Goal: Check status: Check status

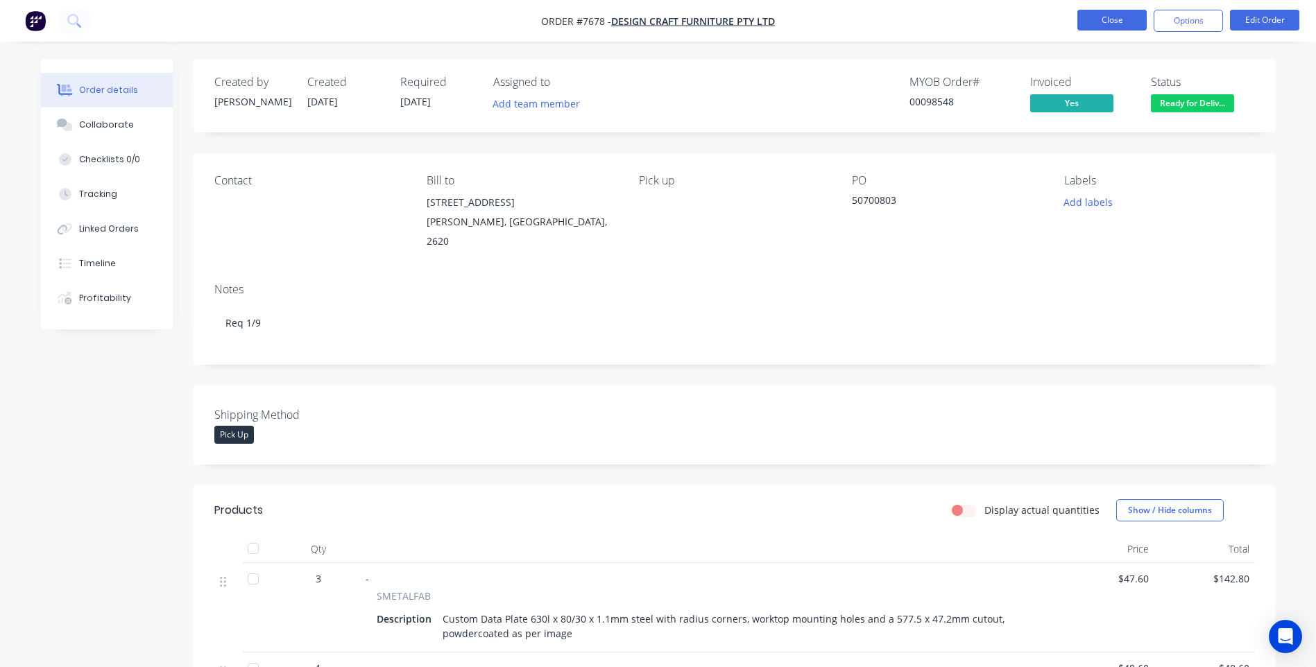
click at [1113, 12] on button "Close" at bounding box center [1111, 20] width 69 height 21
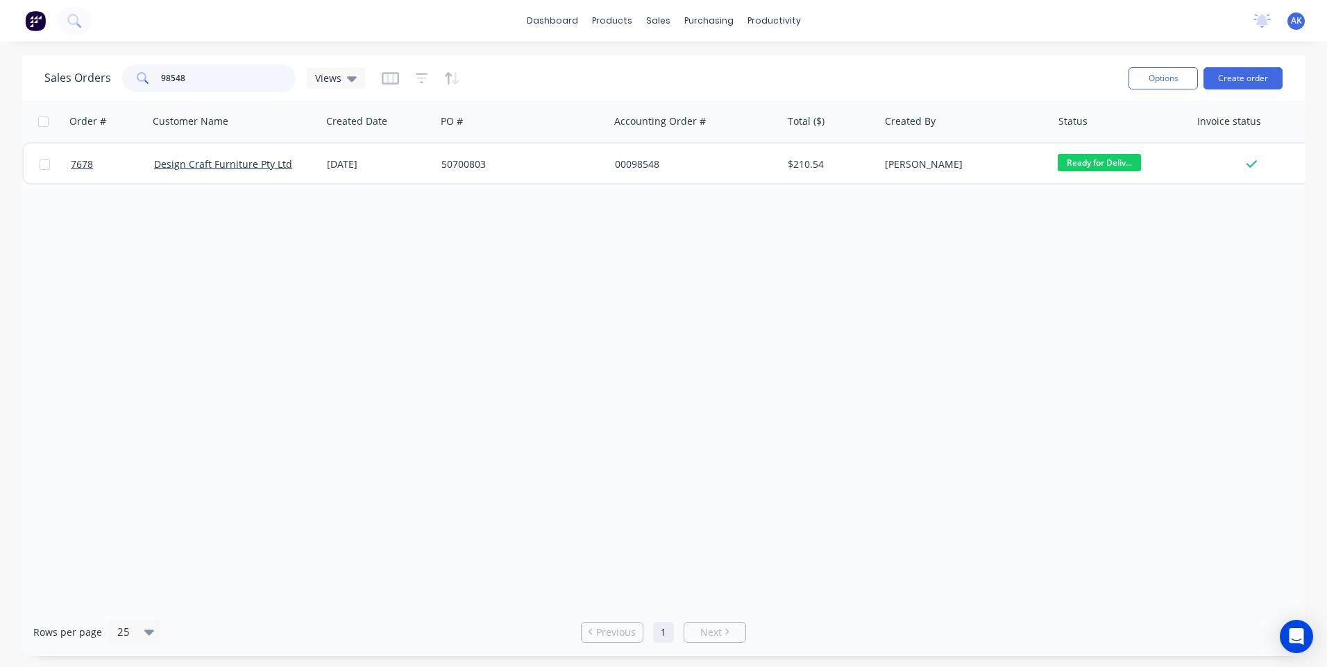
drag, startPoint x: 229, startPoint y: 81, endPoint x: 171, endPoint y: 78, distance: 58.3
click at [171, 78] on input "98548" at bounding box center [228, 79] width 135 height 28
type input "98725"
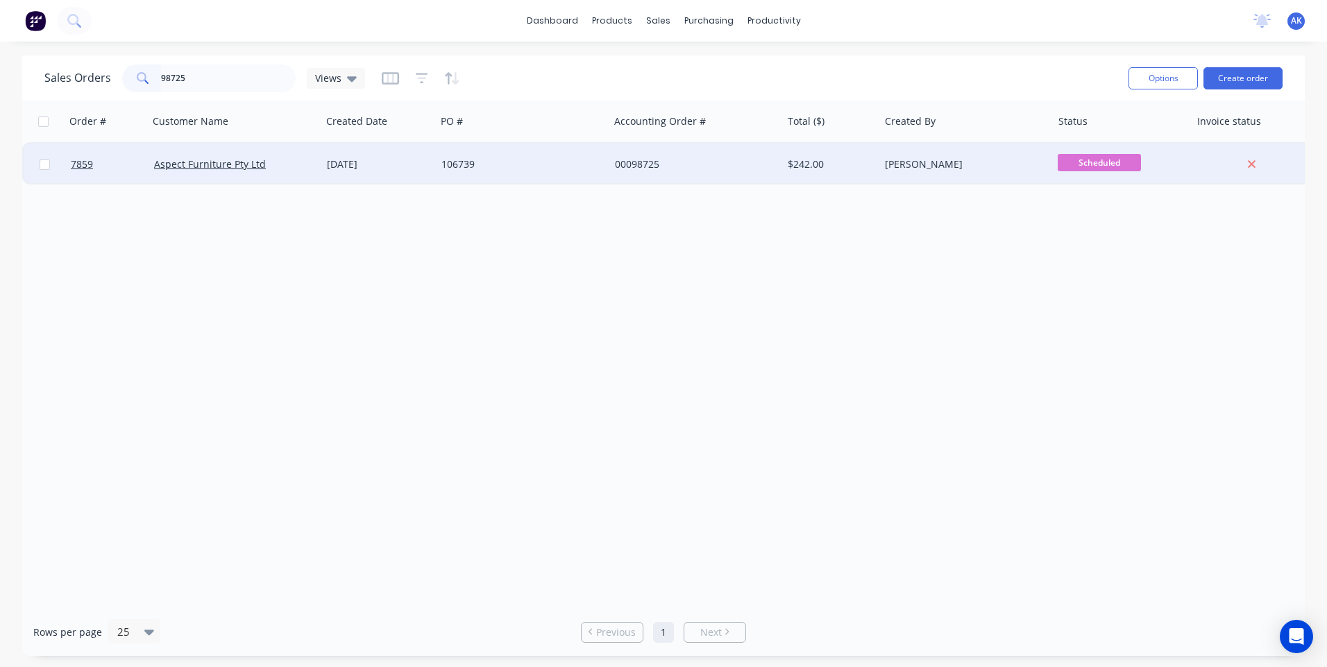
click at [366, 166] on div "[DATE]" at bounding box center [378, 164] width 103 height 14
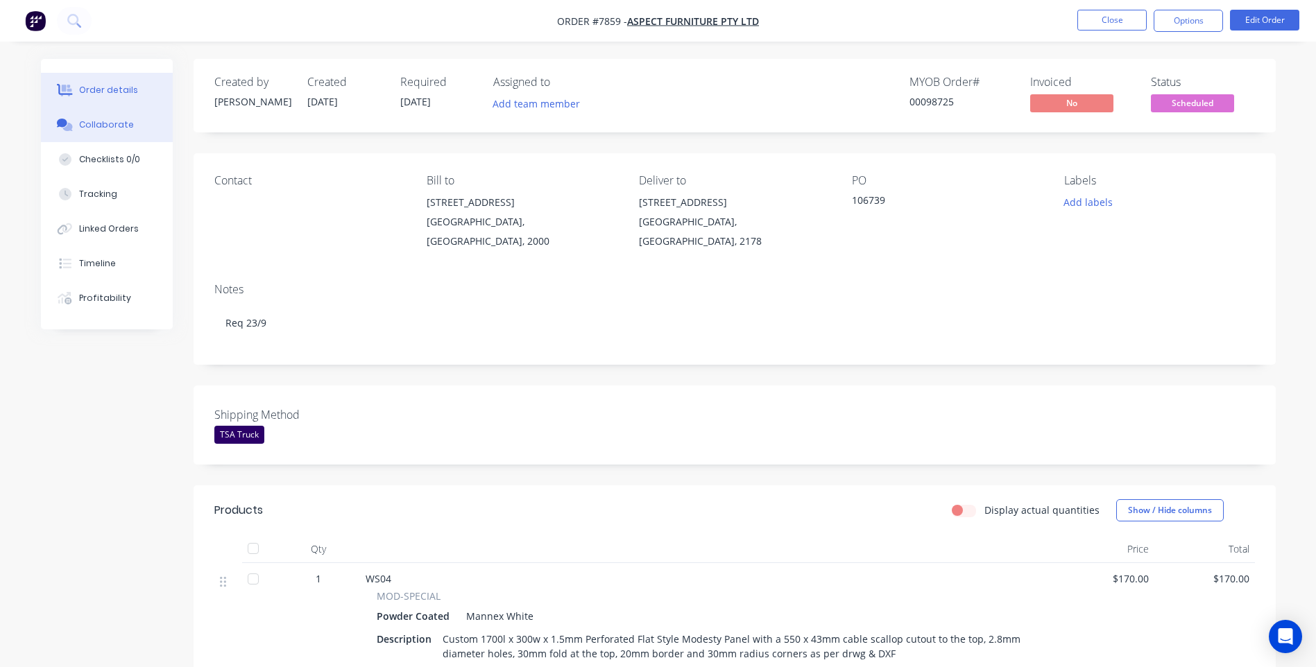
click at [94, 127] on div "Collaborate" at bounding box center [106, 125] width 55 height 12
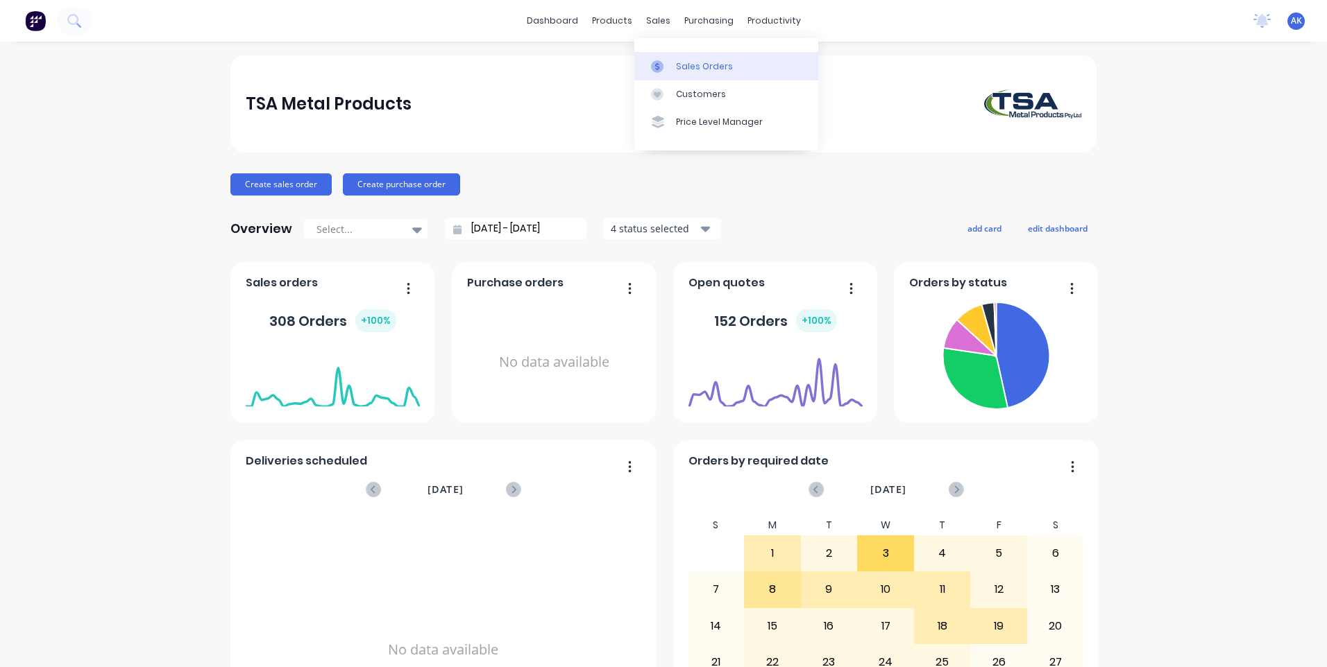
click at [686, 73] on link "Sales Orders" at bounding box center [726, 66] width 184 height 28
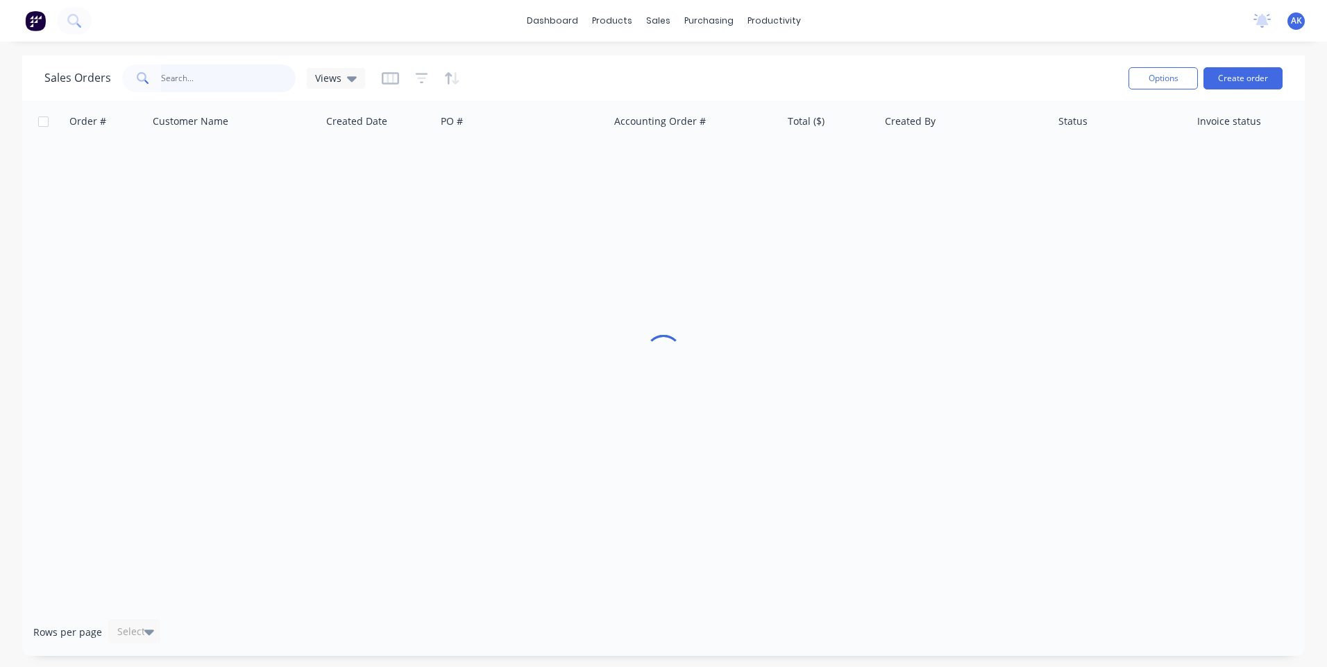
click at [261, 83] on input "text" at bounding box center [228, 79] width 135 height 28
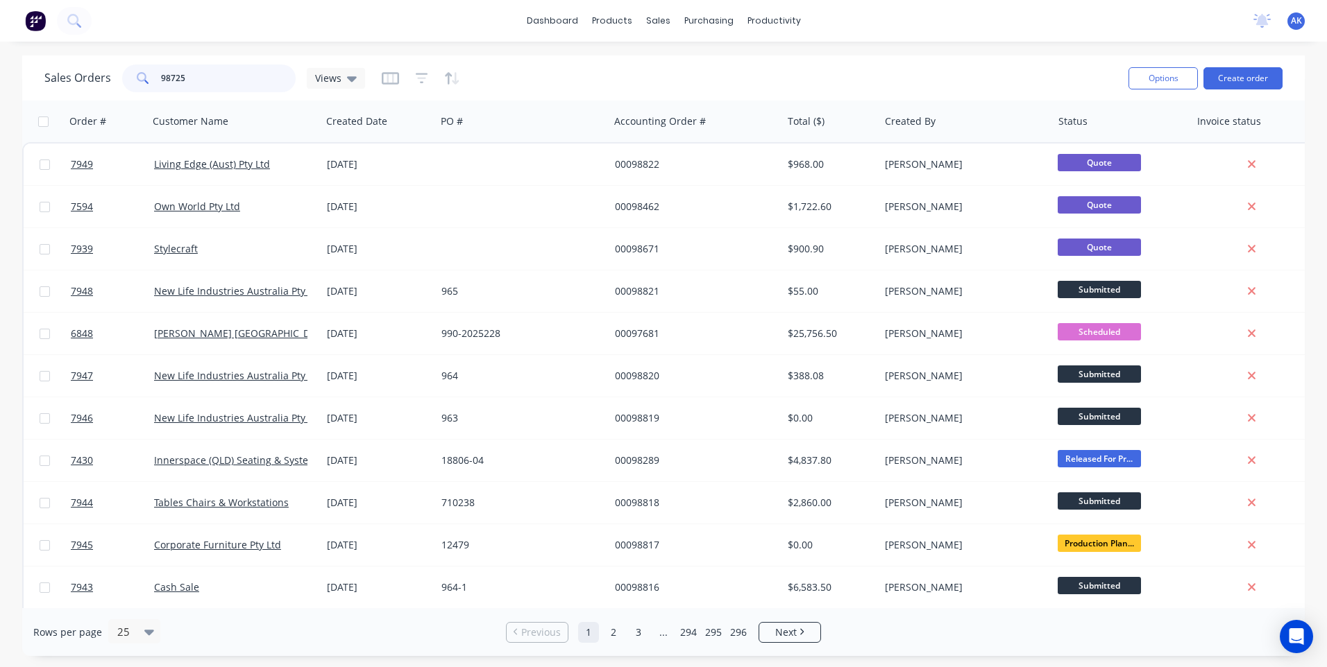
type input "98725"
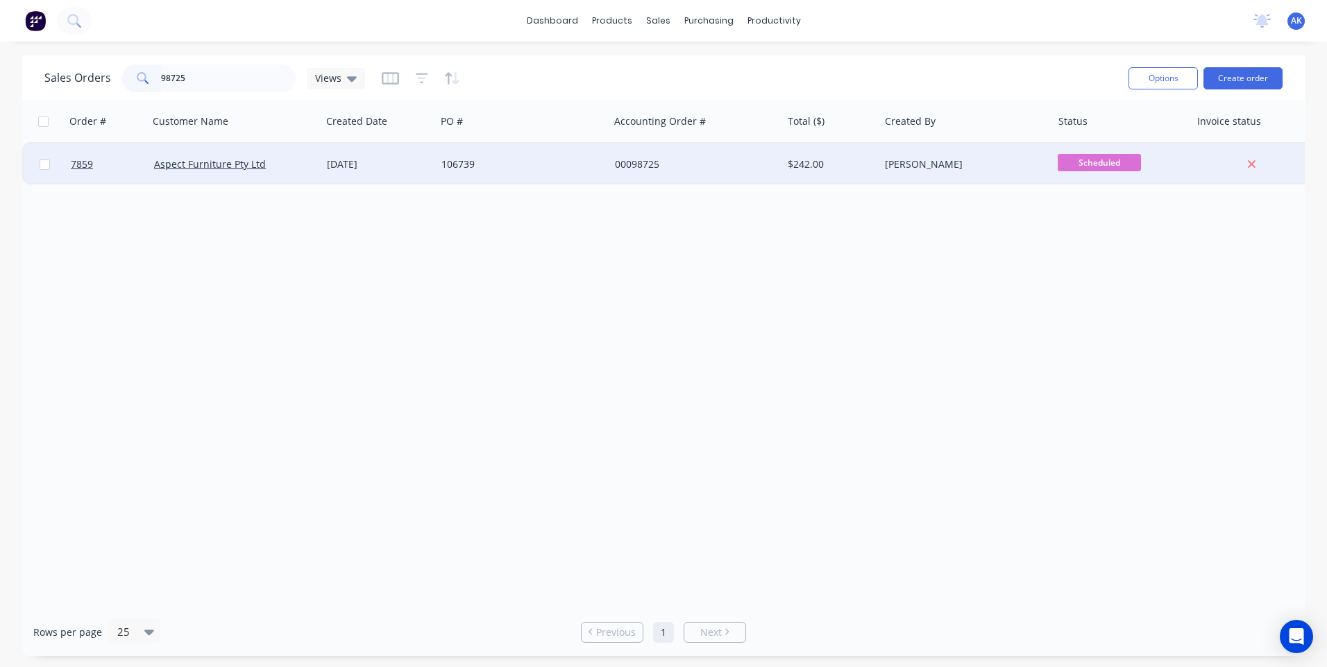
click at [432, 164] on div "[DATE]" at bounding box center [378, 165] width 114 height 42
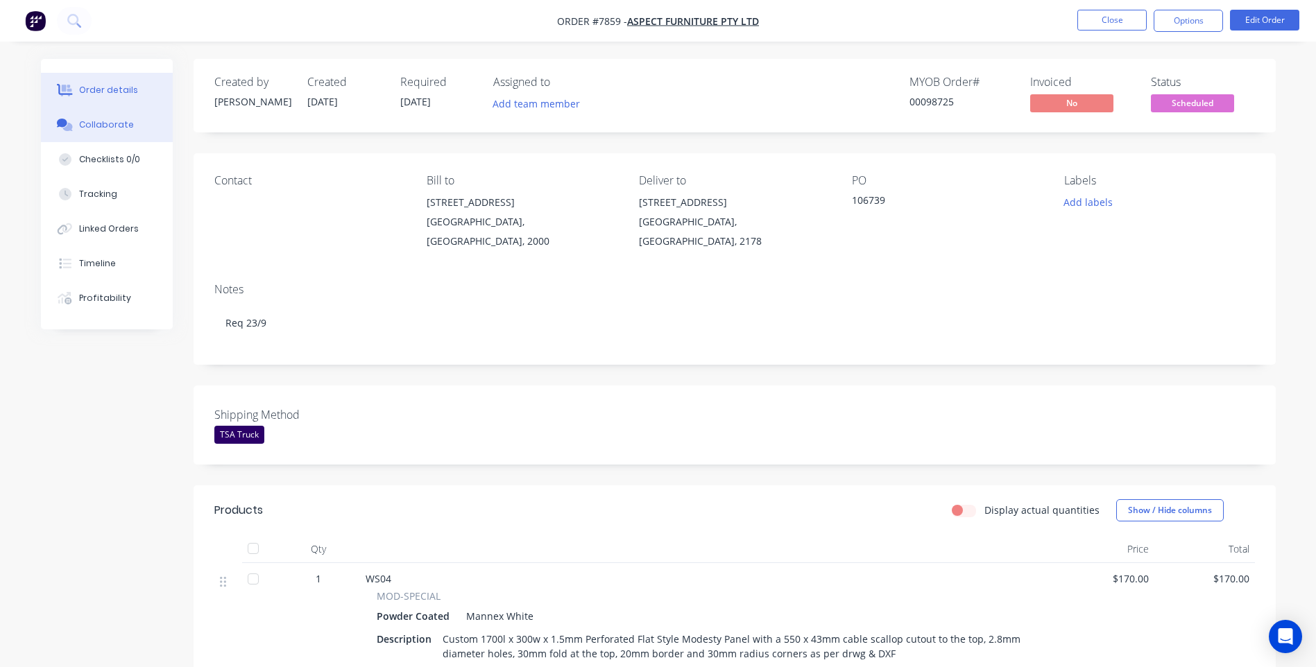
click at [96, 125] on div "Collaborate" at bounding box center [106, 125] width 55 height 12
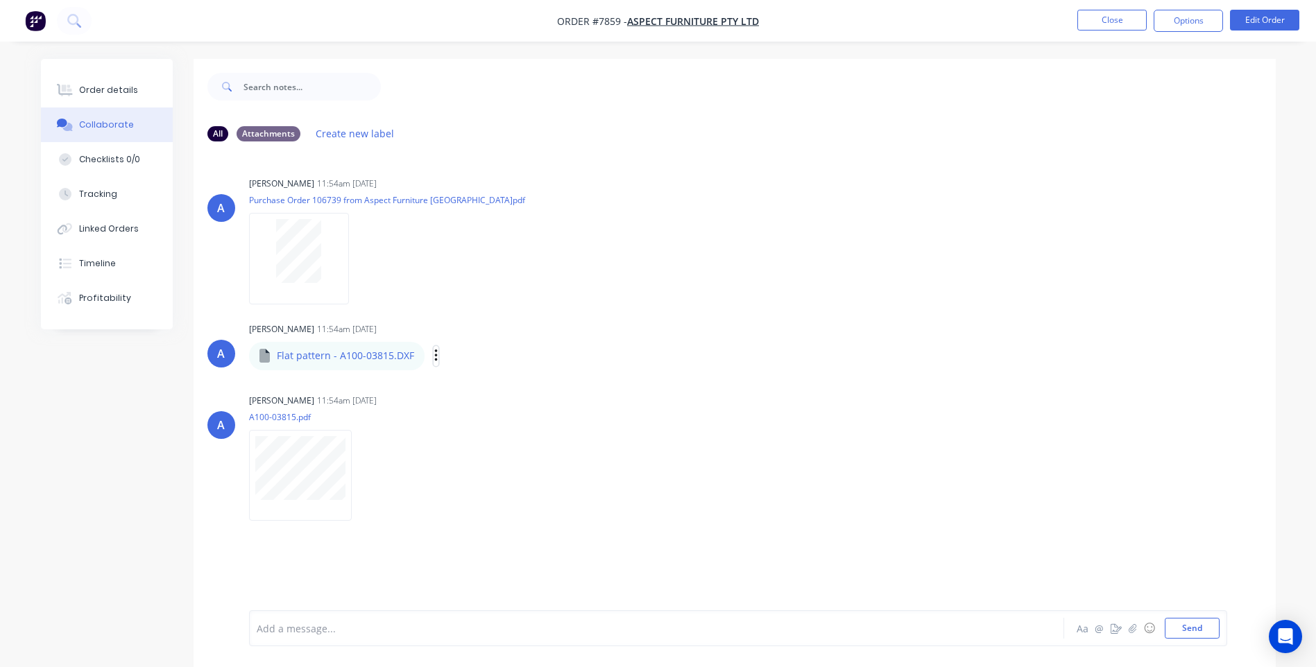
click at [434, 355] on icon "button" at bounding box center [436, 356] width 4 height 16
click at [479, 392] on button "Download" at bounding box center [527, 392] width 156 height 31
click at [275, 288] on div at bounding box center [299, 258] width 100 height 91
click at [83, 90] on div "Order details" at bounding box center [108, 90] width 59 height 12
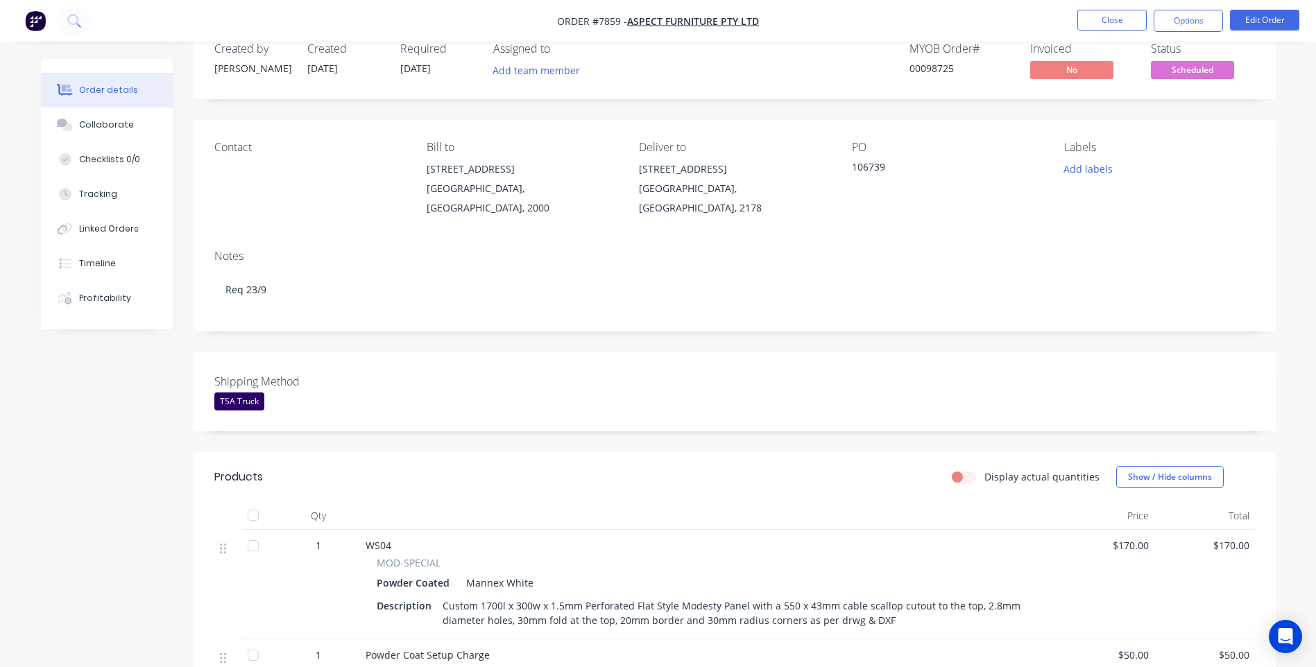
scroll to position [433, 0]
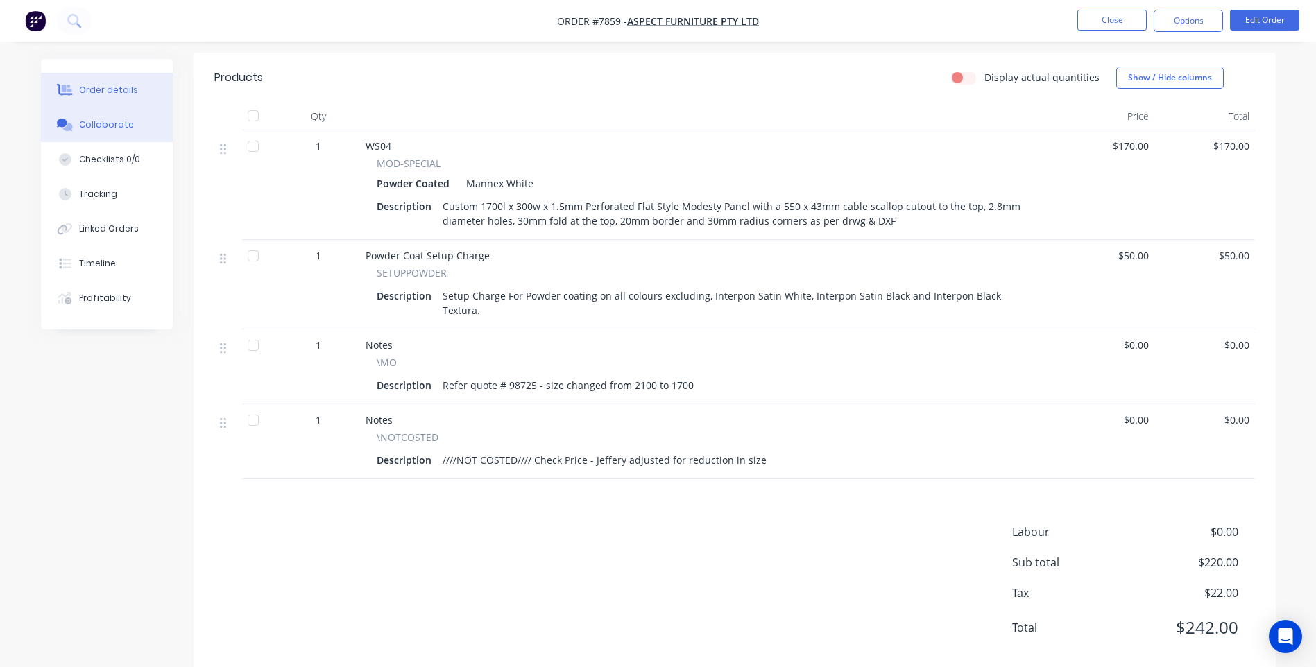
click at [106, 110] on button "Collaborate" at bounding box center [107, 125] width 132 height 35
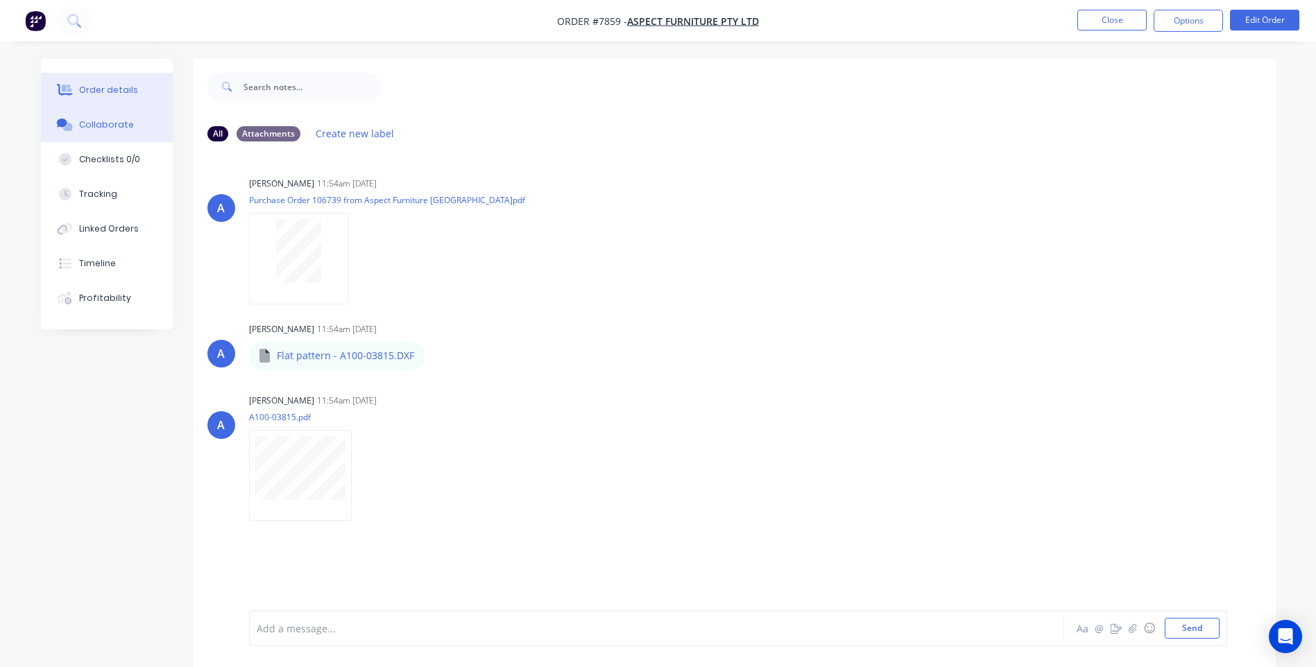
click at [113, 90] on div "Order details" at bounding box center [108, 90] width 59 height 12
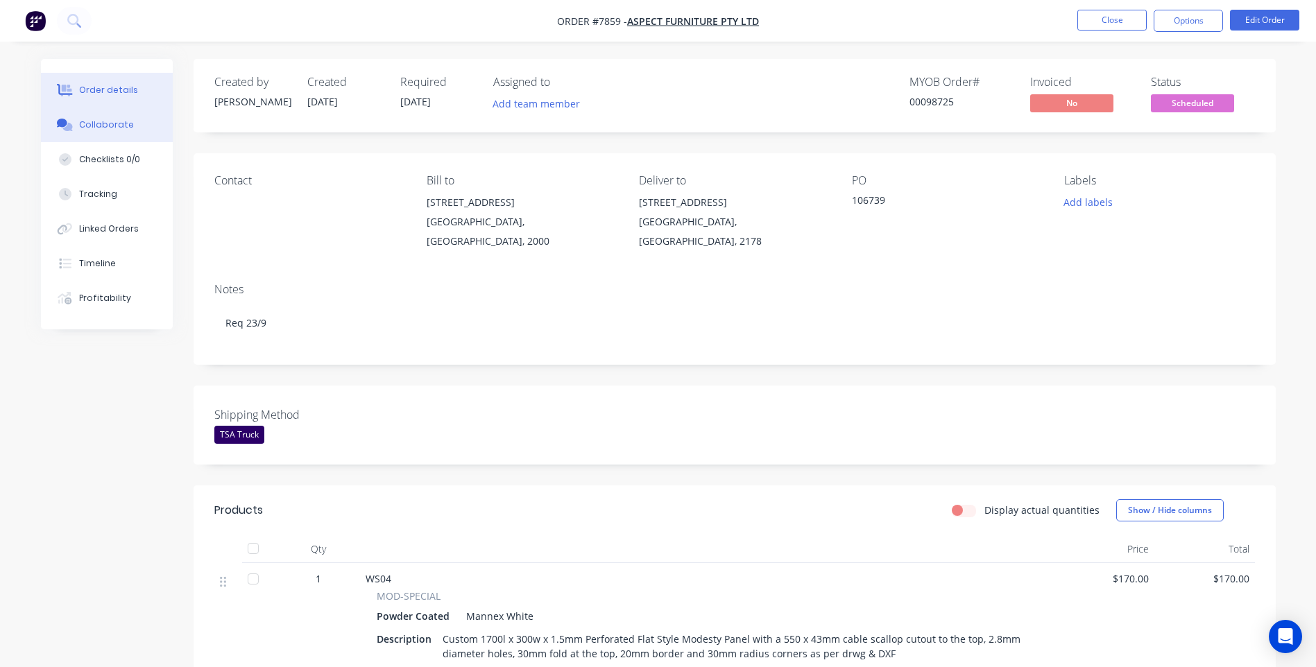
click at [113, 127] on div "Collaborate" at bounding box center [106, 125] width 55 height 12
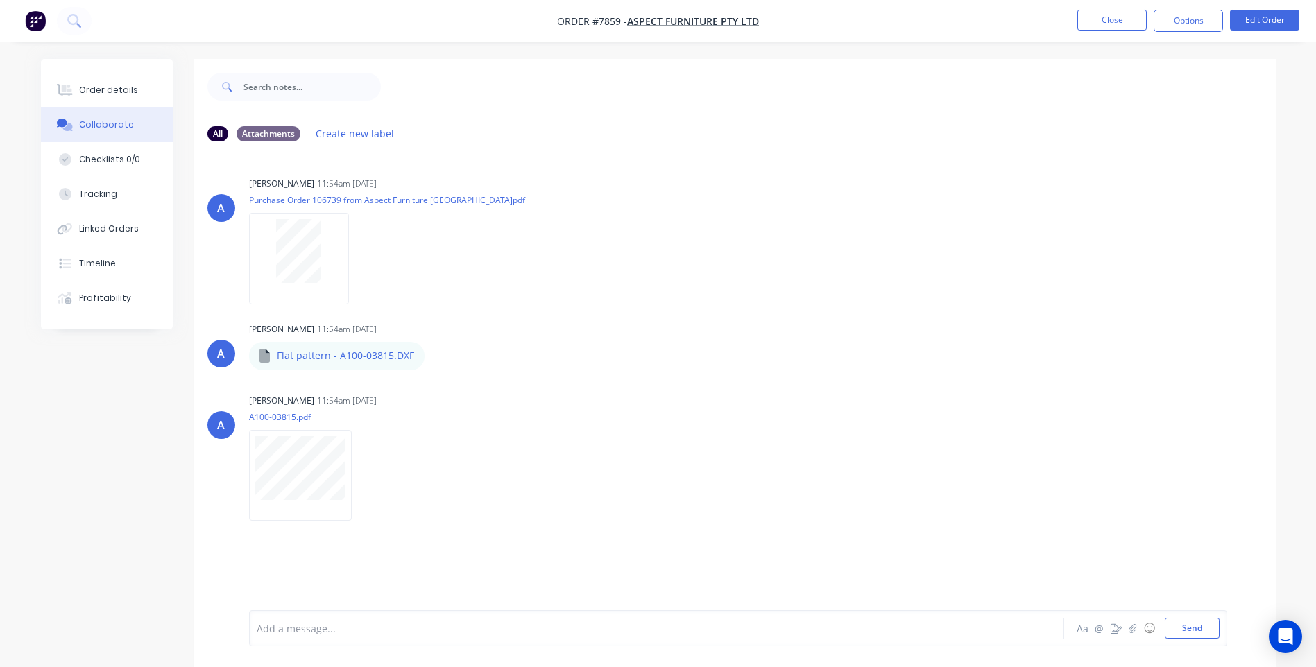
drag, startPoint x: 112, startPoint y: 85, endPoint x: 191, endPoint y: 85, distance: 79.1
click at [114, 86] on div "Order details" at bounding box center [108, 90] width 59 height 12
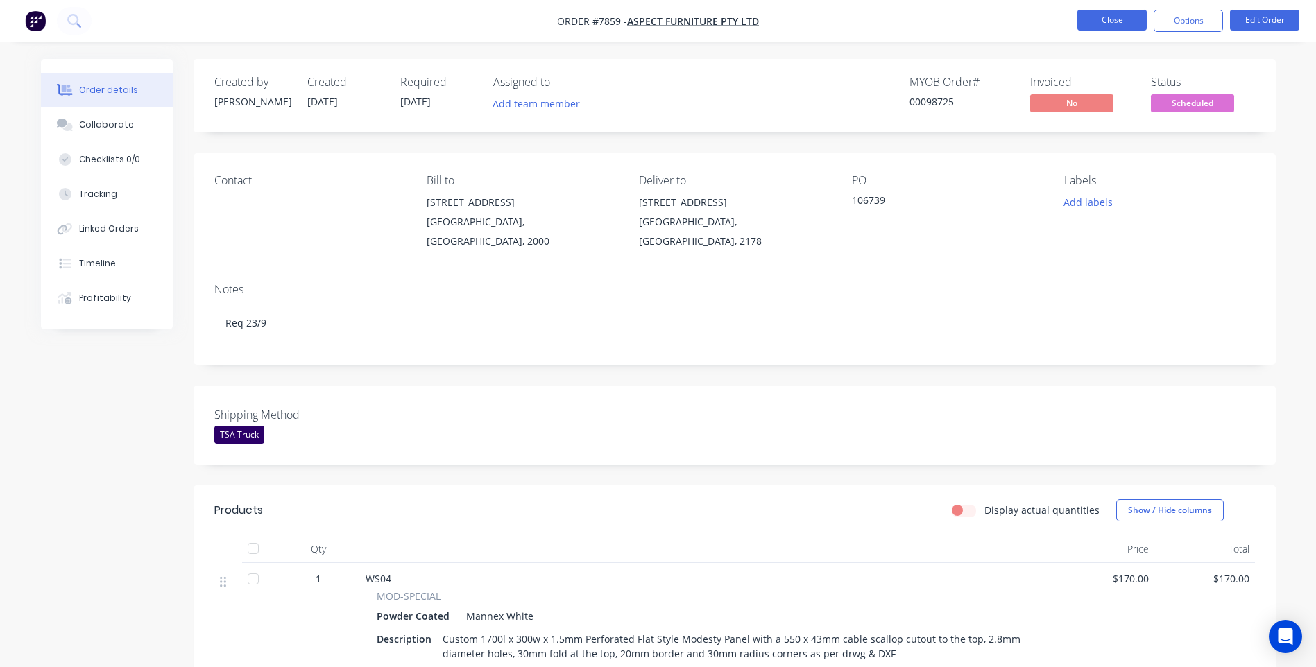
click at [1138, 20] on button "Close" at bounding box center [1111, 20] width 69 height 21
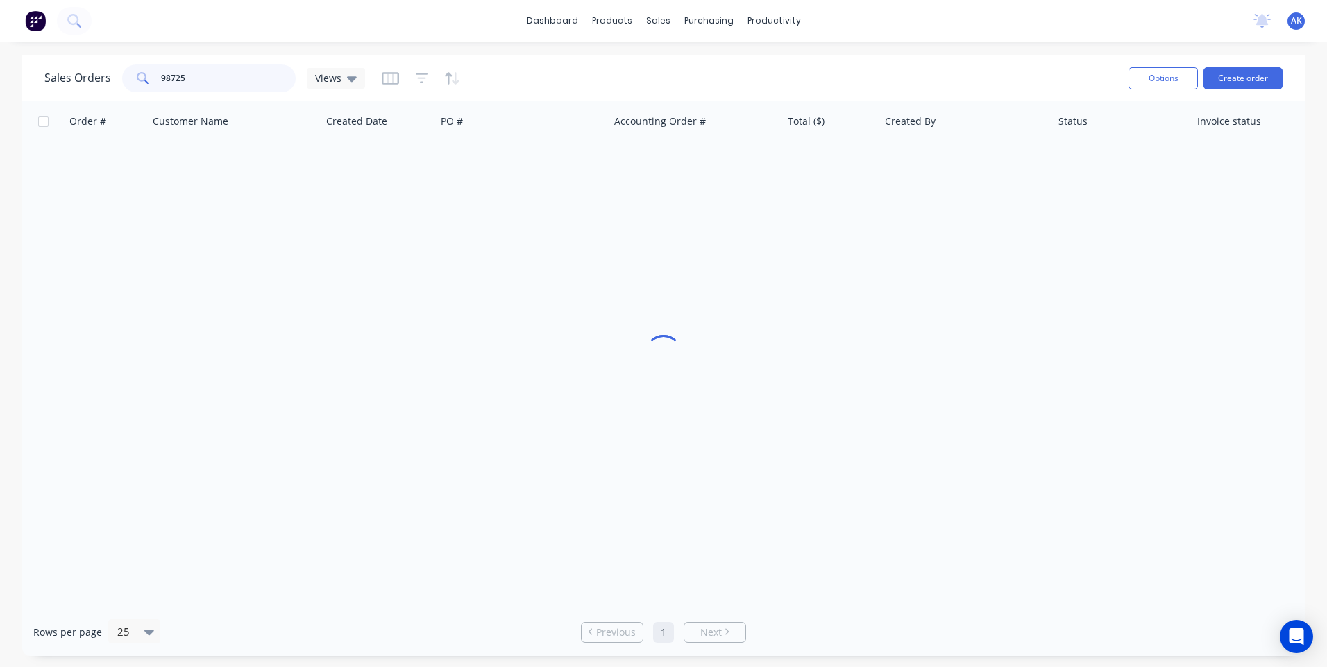
drag, startPoint x: 132, startPoint y: 85, endPoint x: 4, endPoint y: 106, distance: 129.5
click at [4, 106] on div "Sales Orders 98725 Views Options Create order Order # Customer Name Created Dat…" at bounding box center [663, 356] width 1327 height 601
type input "98823"
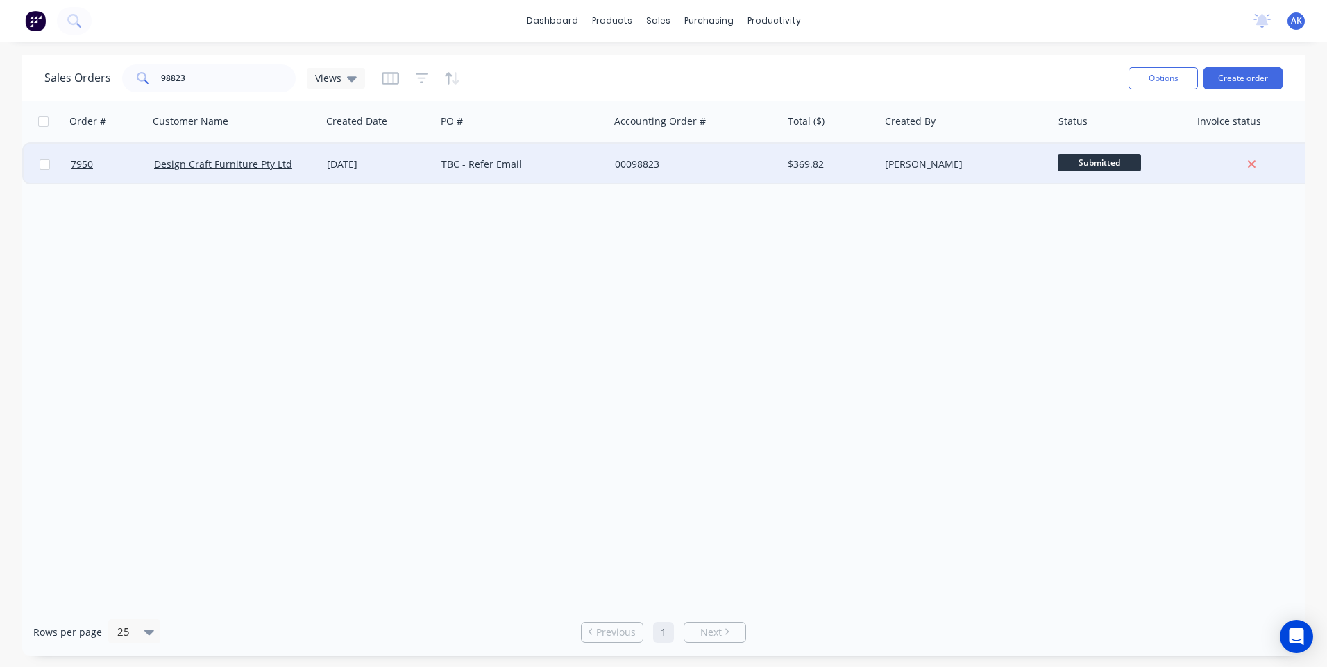
click at [357, 171] on div "[DATE]" at bounding box center [378, 165] width 114 height 42
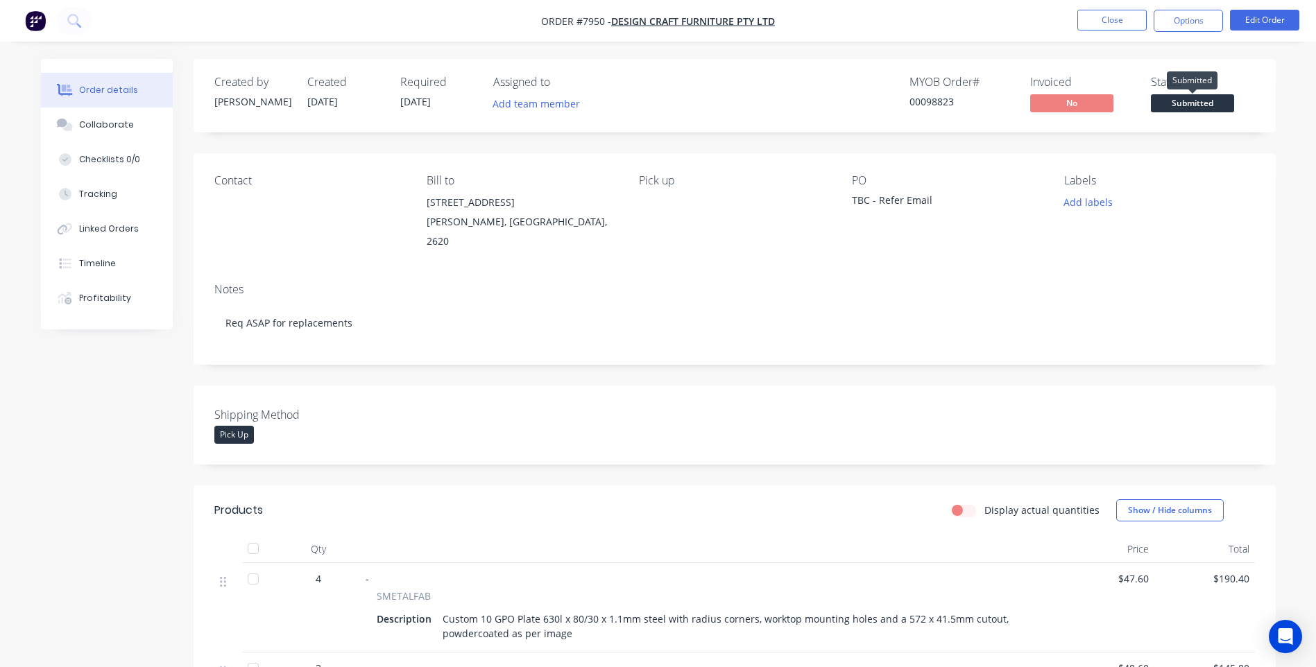
click at [1190, 101] on span "Submitted" at bounding box center [1192, 102] width 83 height 17
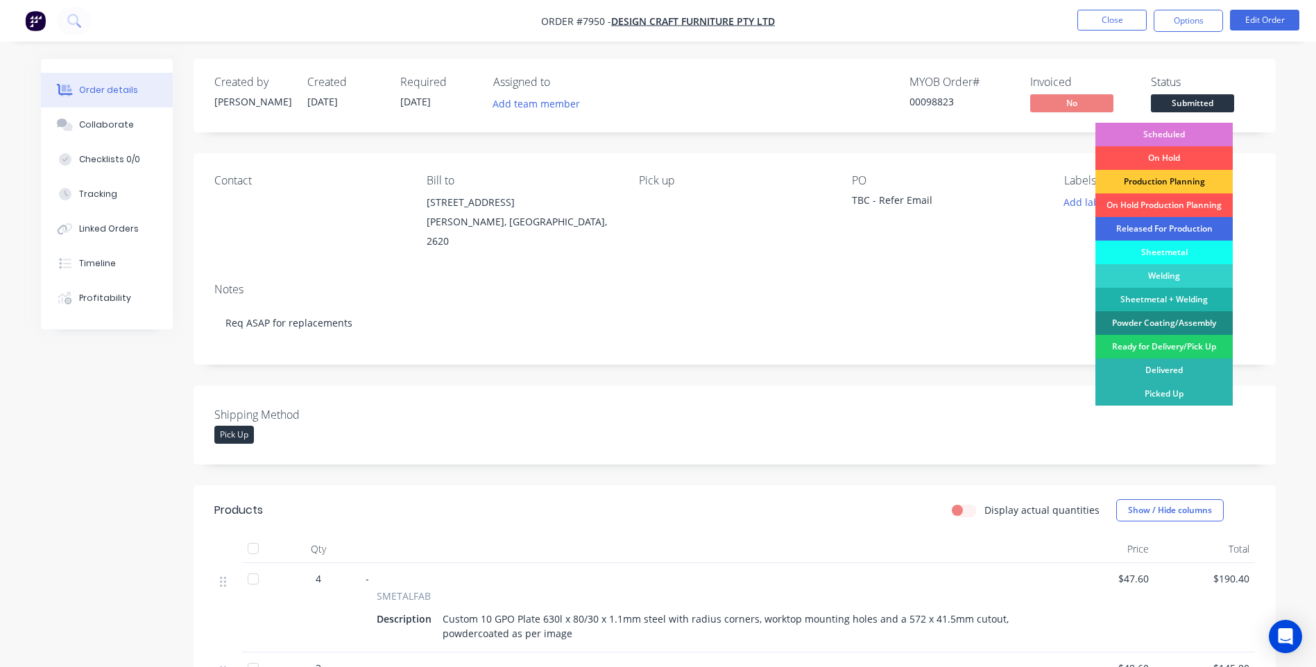
click at [1159, 232] on div "Released For Production" at bounding box center [1164, 229] width 137 height 24
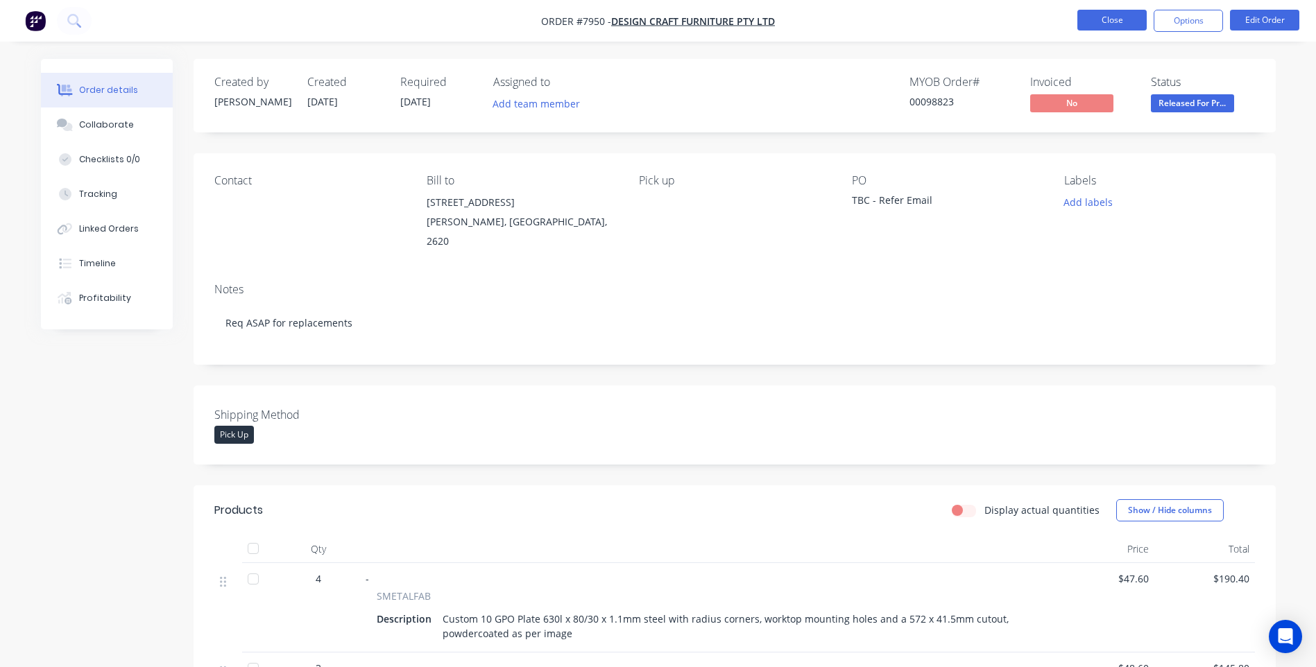
click at [1107, 24] on button "Close" at bounding box center [1111, 20] width 69 height 21
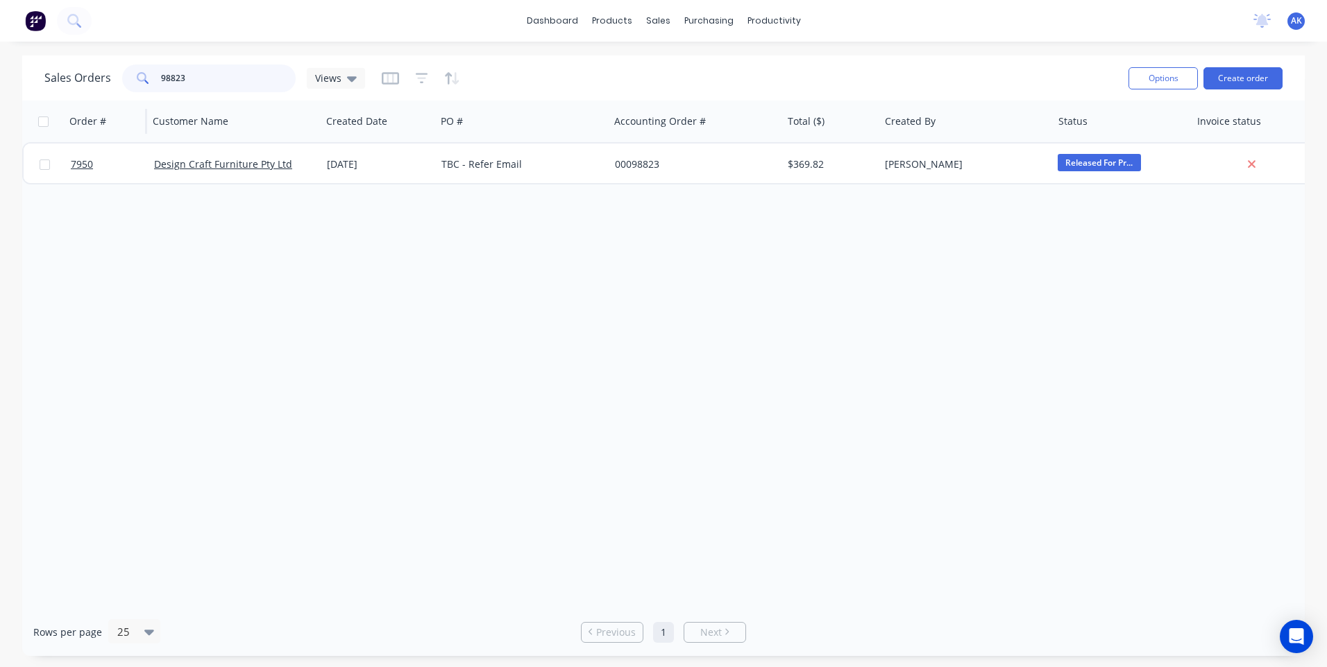
drag, startPoint x: 201, startPoint y: 79, endPoint x: 126, endPoint y: 101, distance: 77.5
click at [126, 101] on div "Sales Orders 98823 Views Options Create order Order # Customer Name Created Dat…" at bounding box center [663, 356] width 1282 height 601
type input "98733"
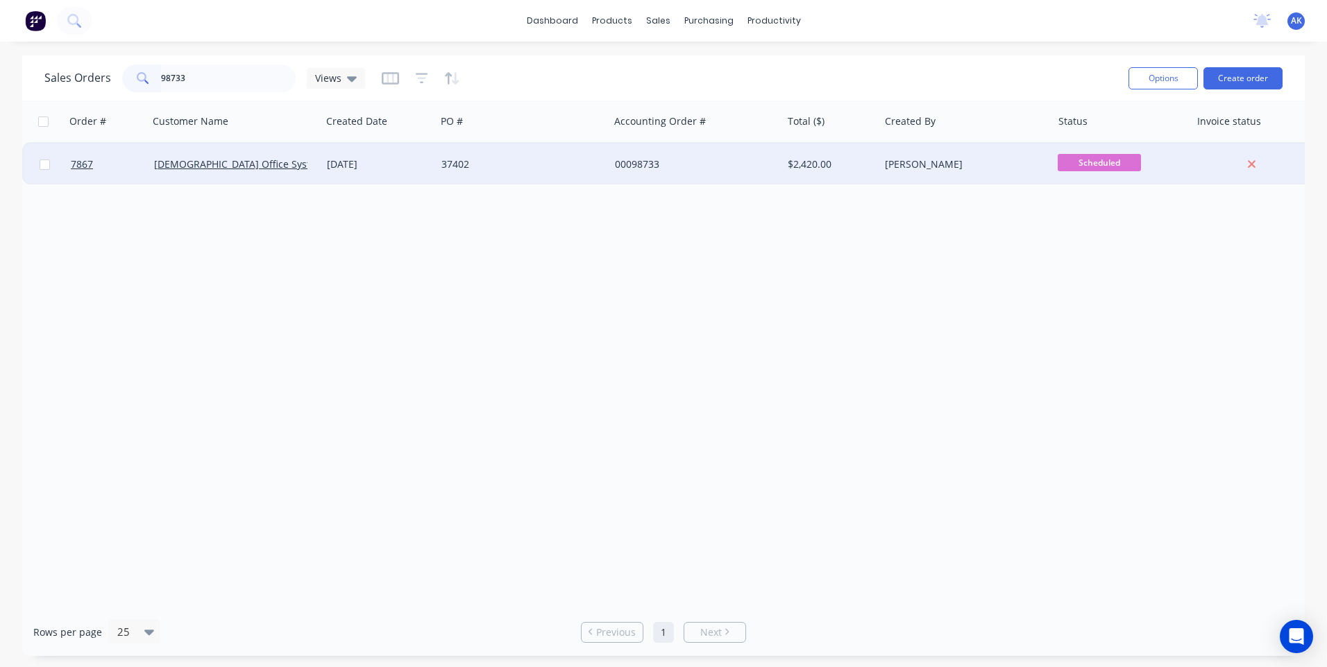
click at [342, 164] on div "[DATE]" at bounding box center [378, 164] width 103 height 14
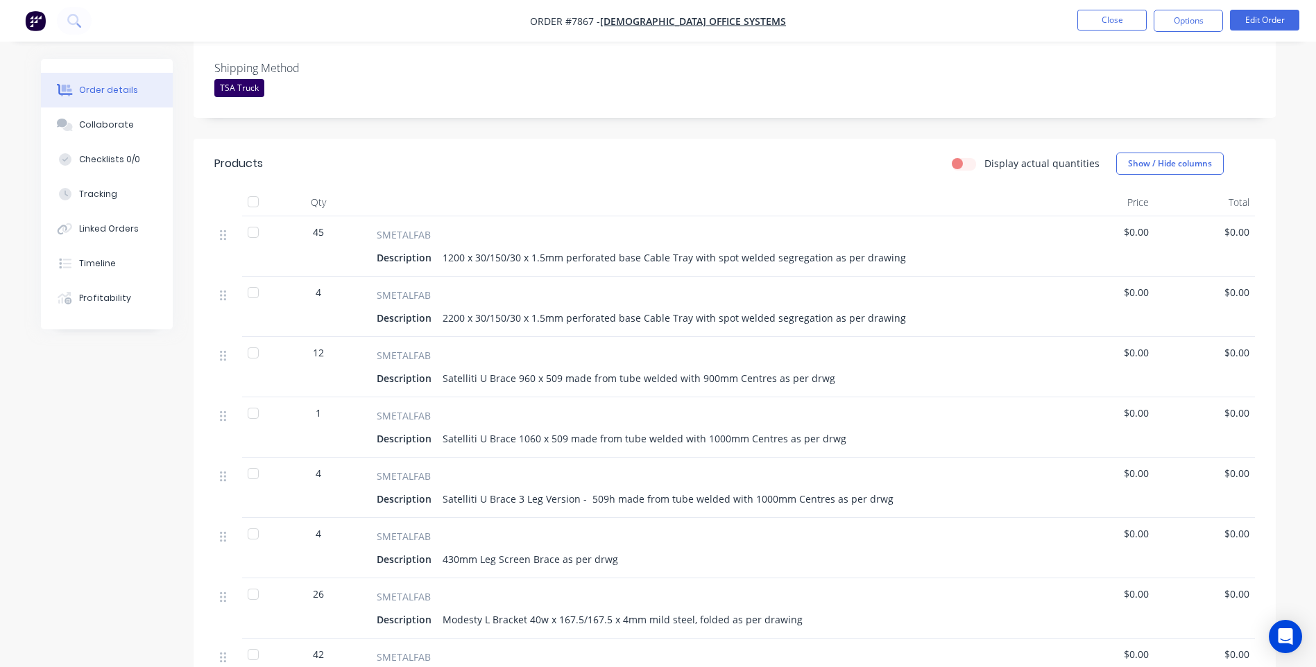
scroll to position [416, 0]
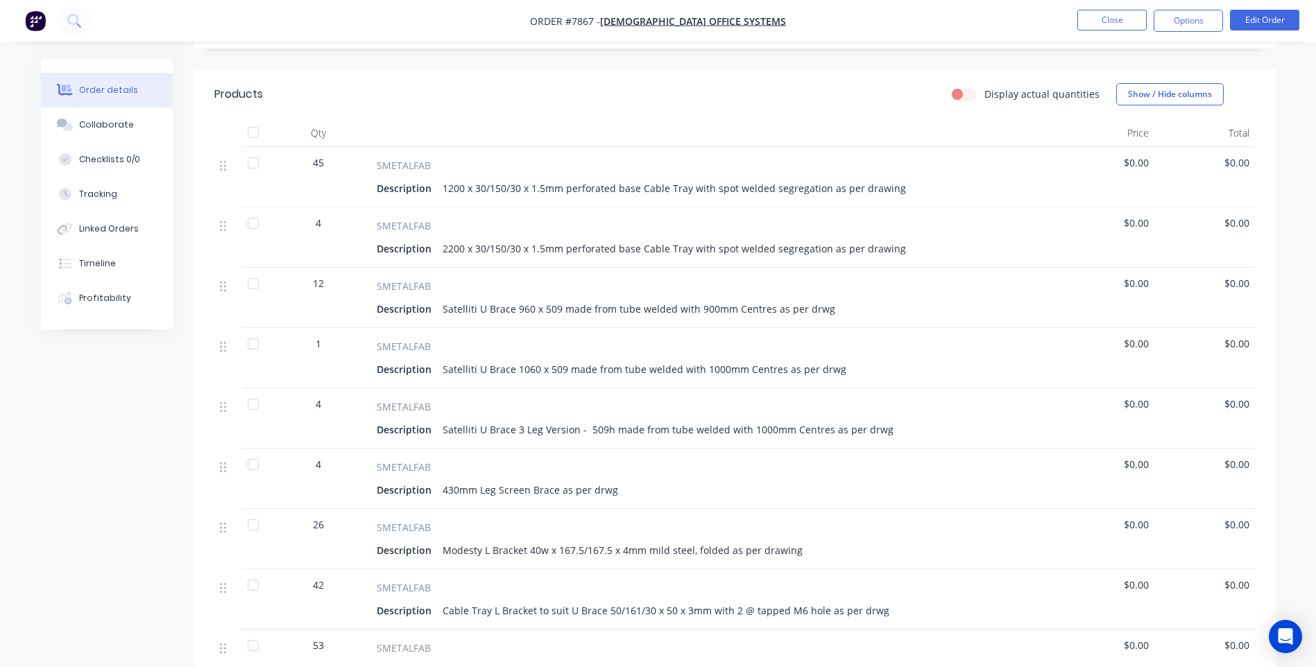
click at [250, 150] on div at bounding box center [253, 163] width 28 height 28
click at [251, 212] on div at bounding box center [253, 224] width 28 height 28
click at [253, 454] on div at bounding box center [253, 465] width 28 height 28
click at [253, 518] on div at bounding box center [253, 525] width 28 height 28
click at [251, 572] on div at bounding box center [253, 586] width 28 height 28
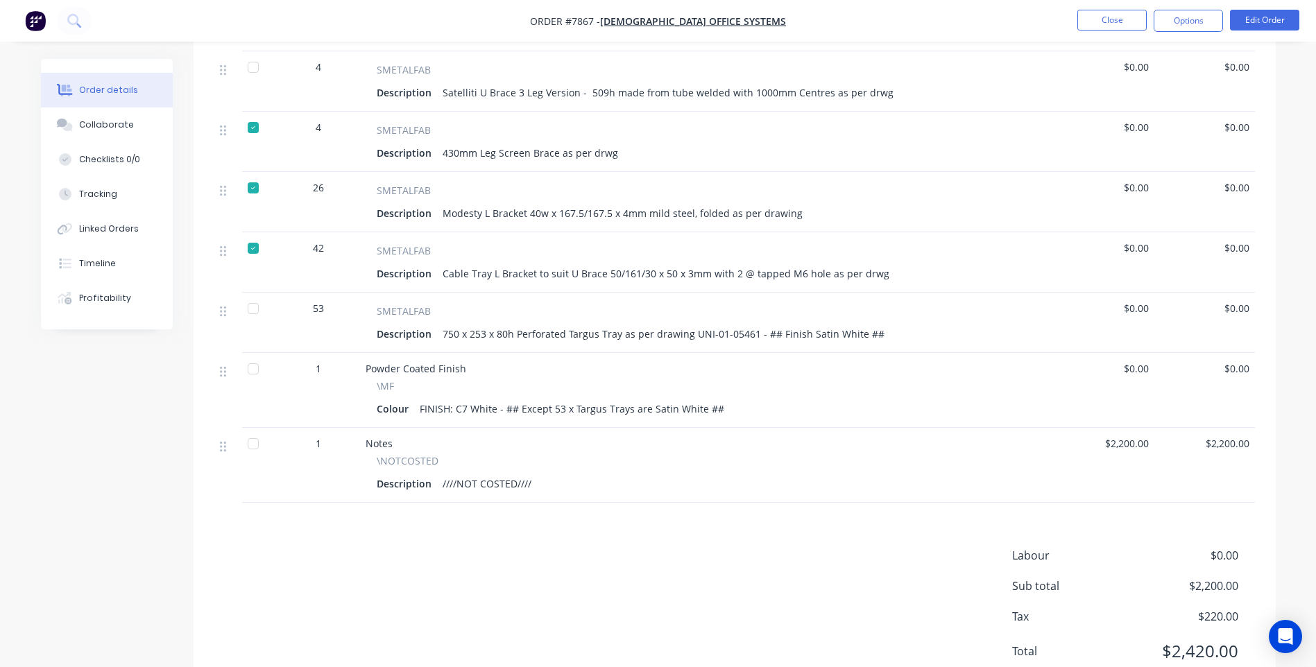
scroll to position [763, 0]
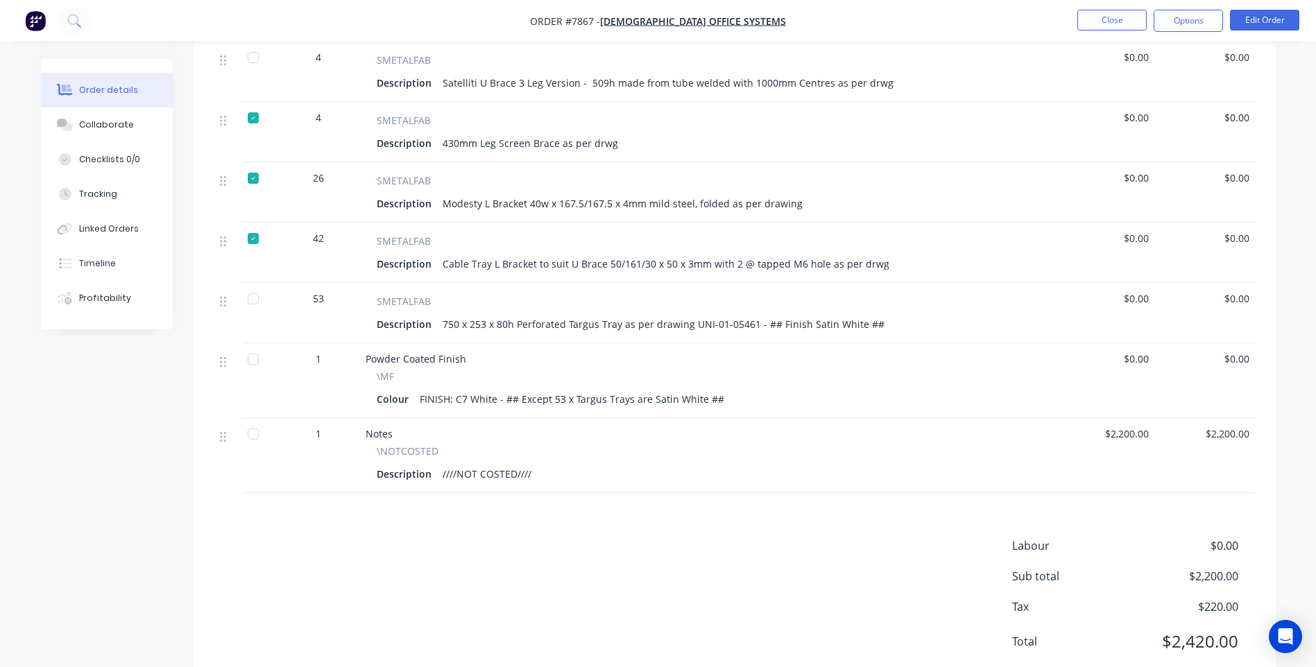
click at [253, 287] on div at bounding box center [253, 299] width 28 height 28
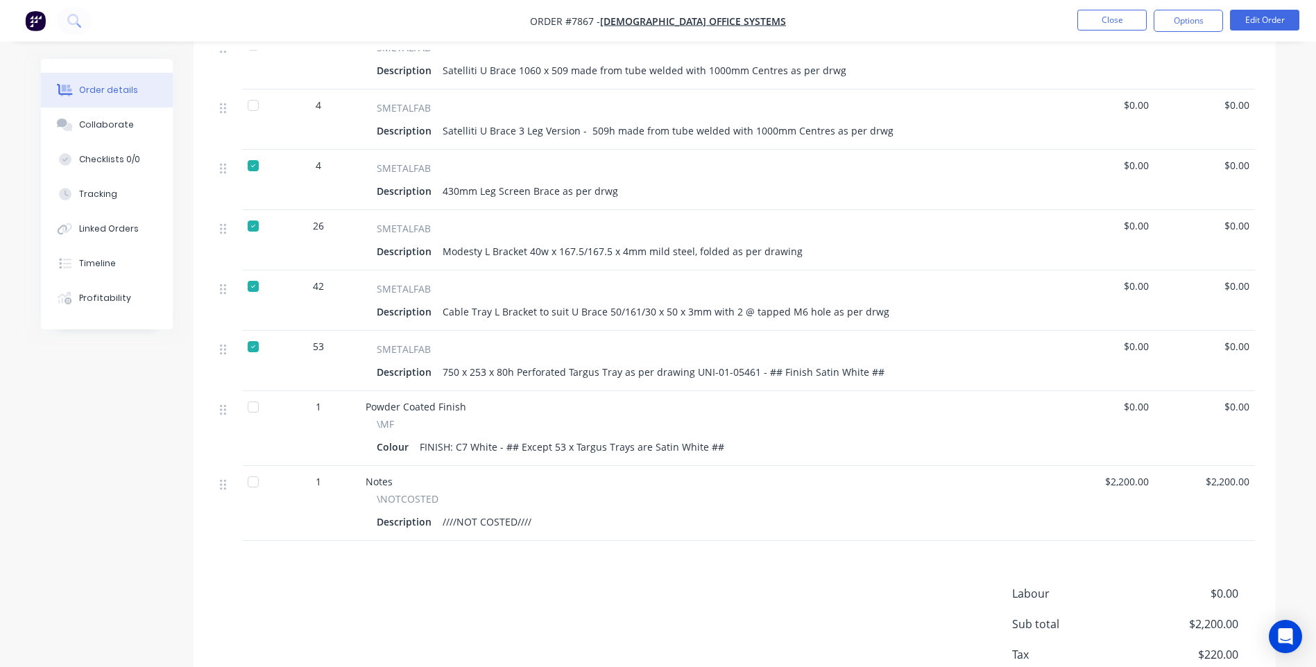
scroll to position [416, 0]
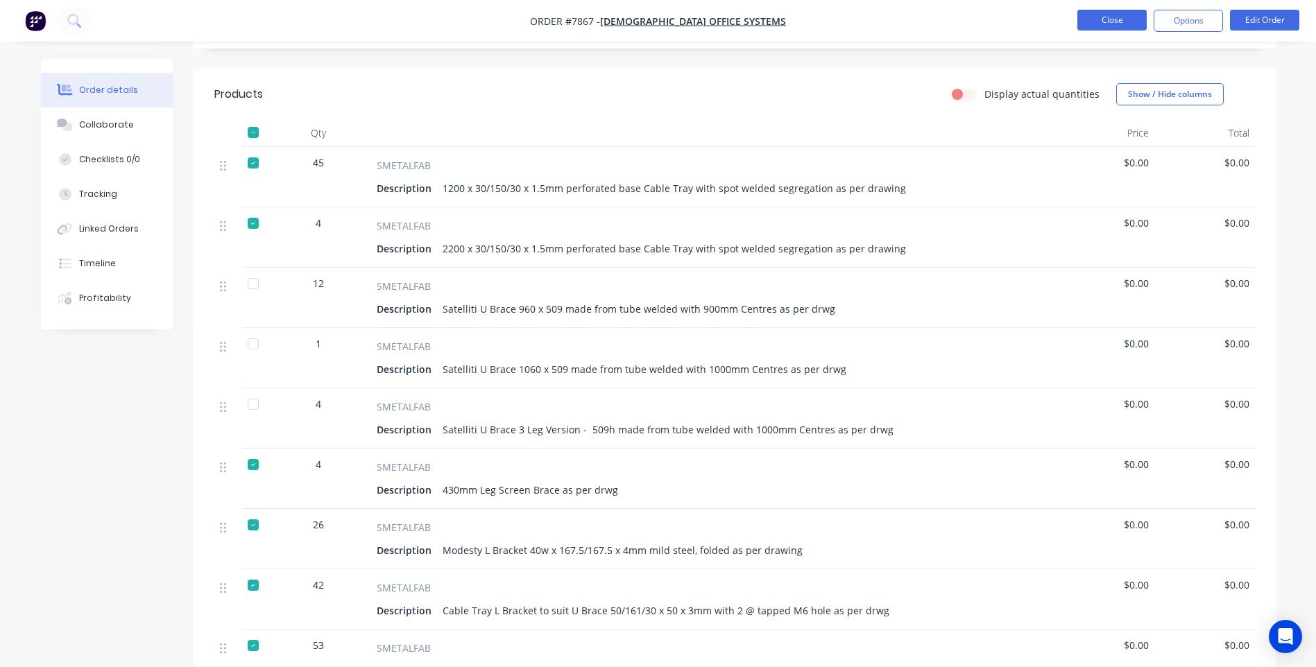
click at [1120, 22] on button "Close" at bounding box center [1111, 20] width 69 height 21
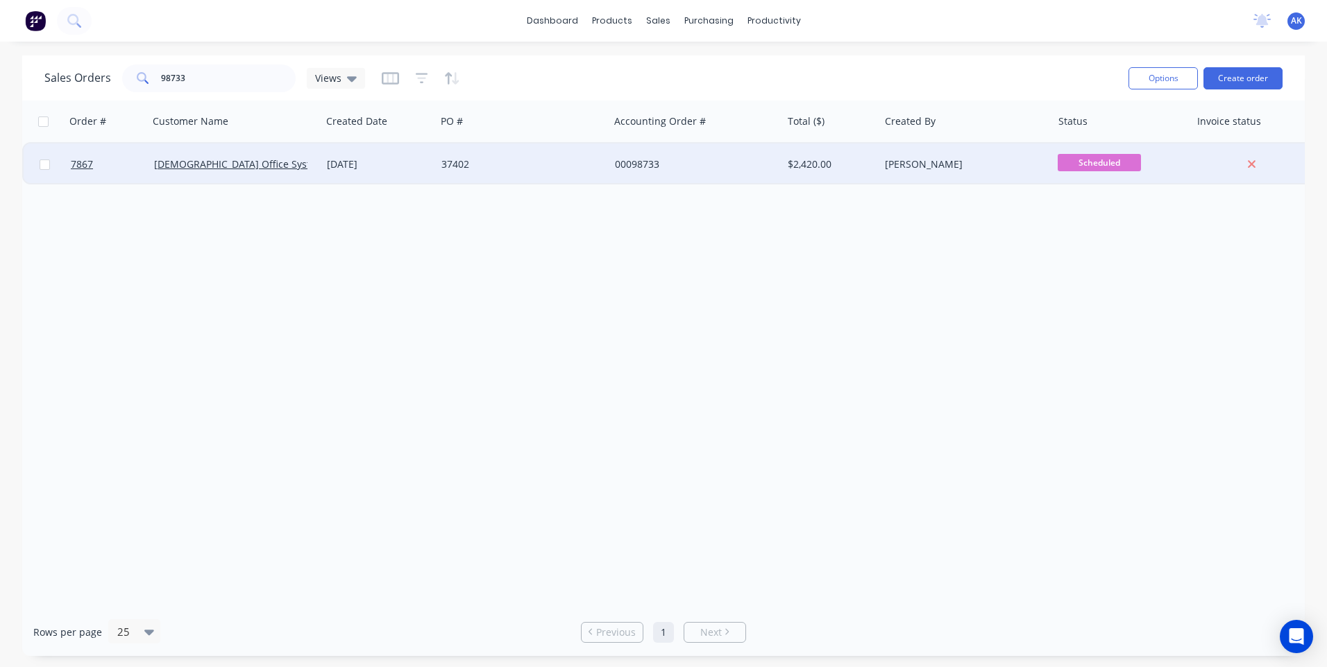
click at [450, 154] on div "37402" at bounding box center [522, 165] width 173 height 42
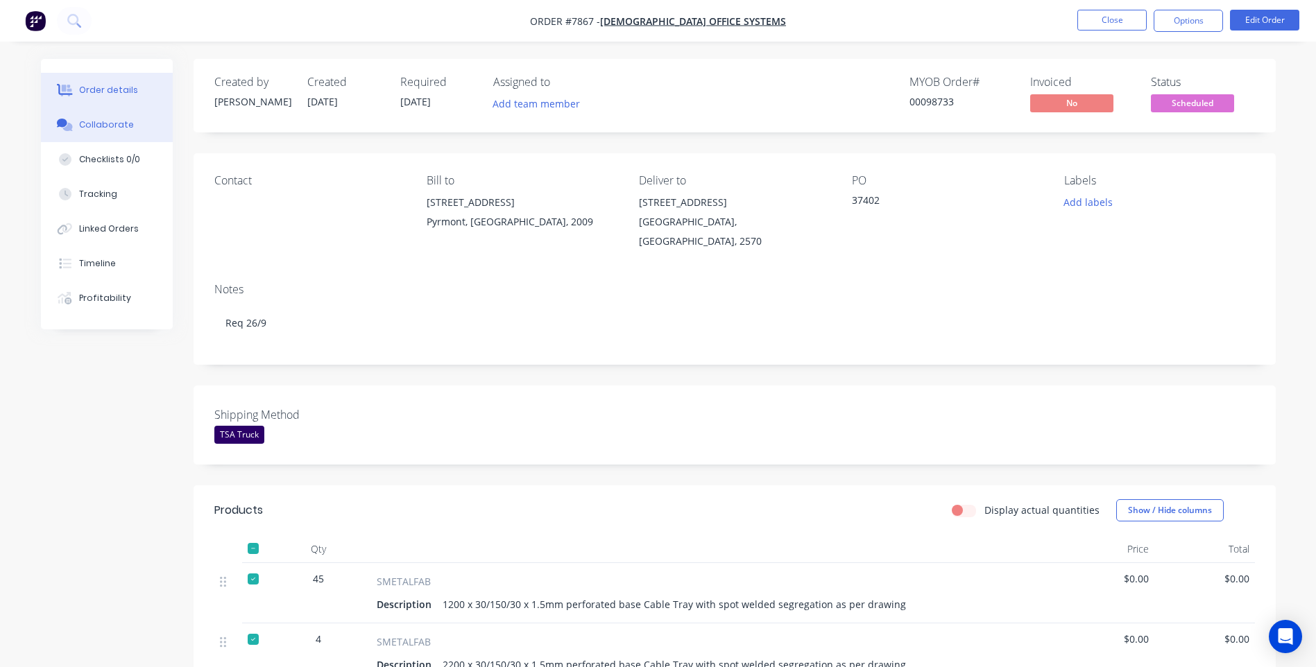
click at [96, 122] on div "Collaborate" at bounding box center [106, 125] width 55 height 12
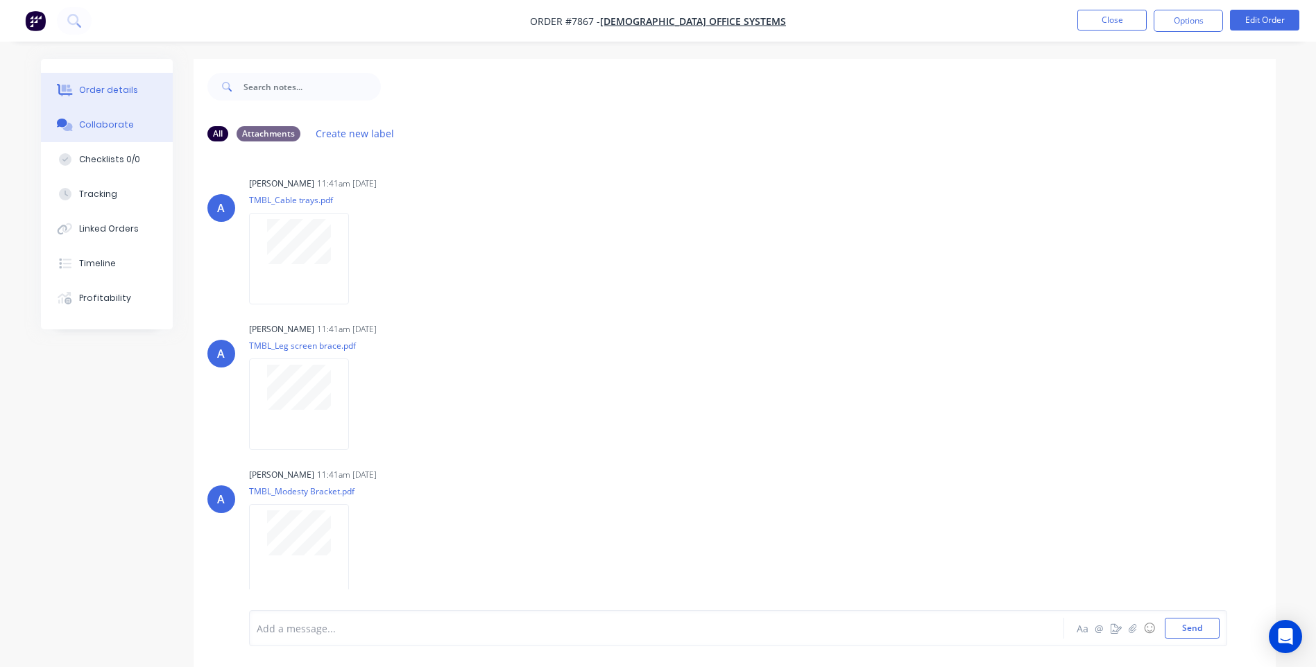
click at [130, 89] on div "Order details" at bounding box center [108, 90] width 59 height 12
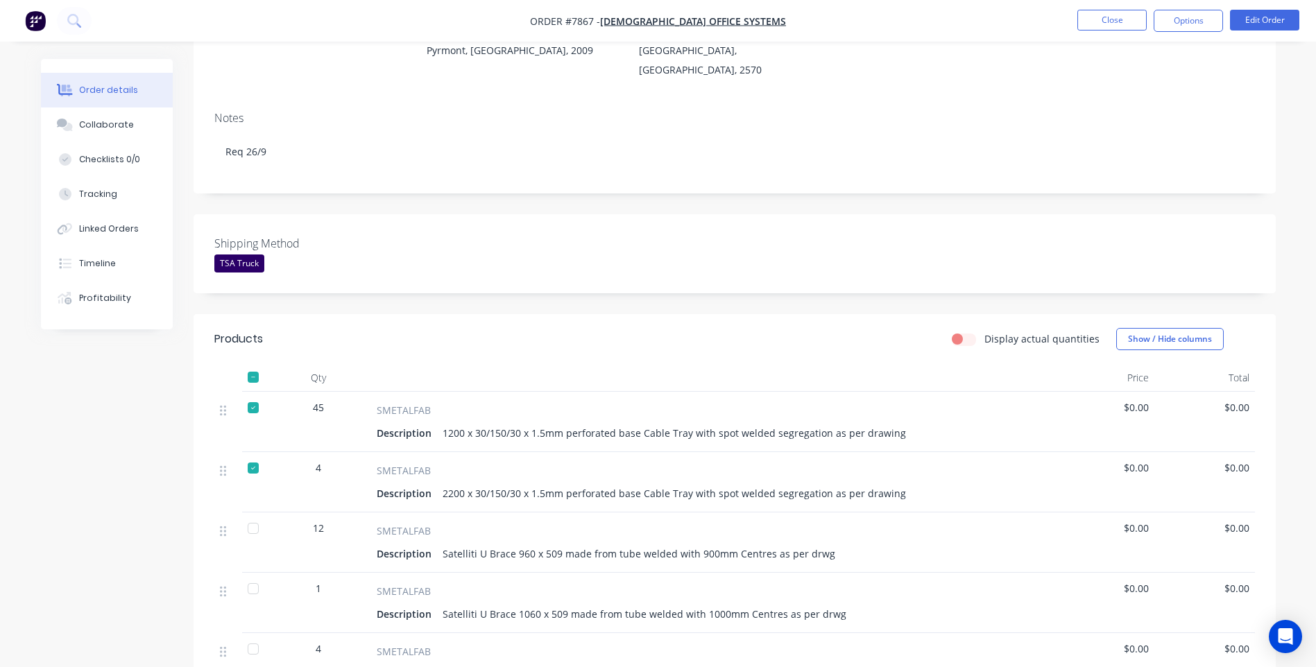
scroll to position [416, 0]
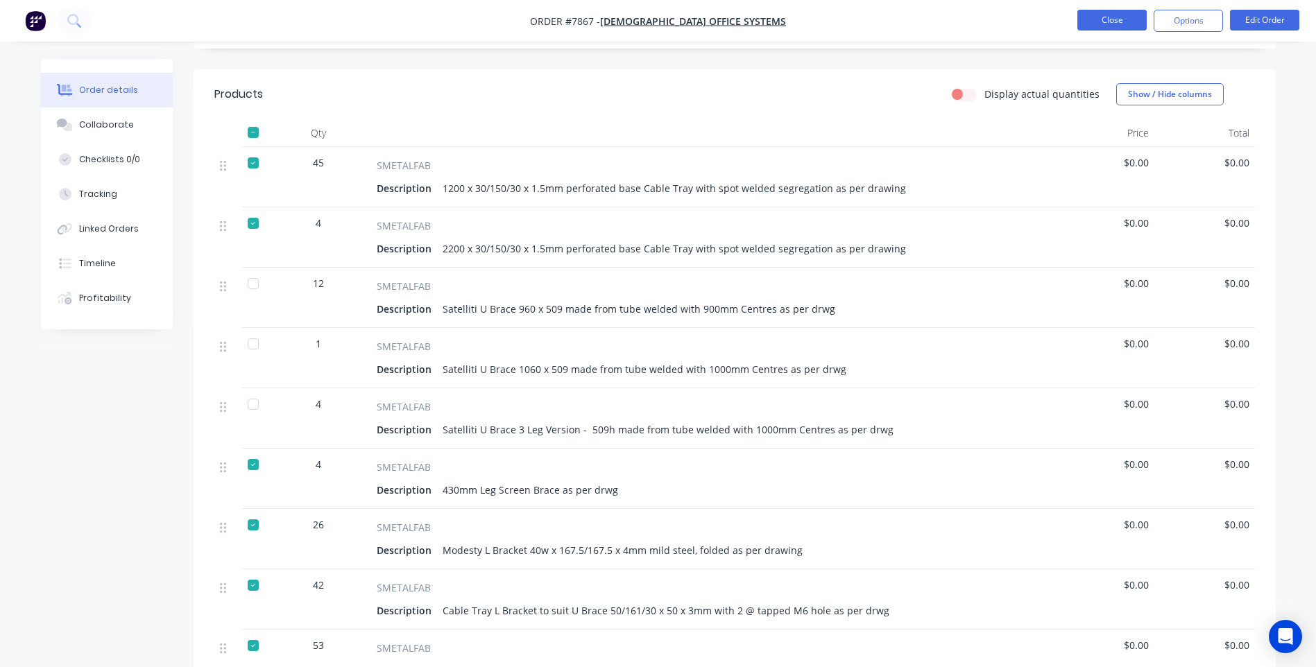
click at [1110, 21] on button "Close" at bounding box center [1111, 20] width 69 height 21
